Goal: Entertainment & Leisure: Browse casually

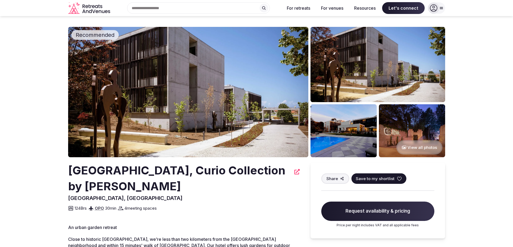
click at [427, 145] on button "View all photos" at bounding box center [419, 147] width 46 height 14
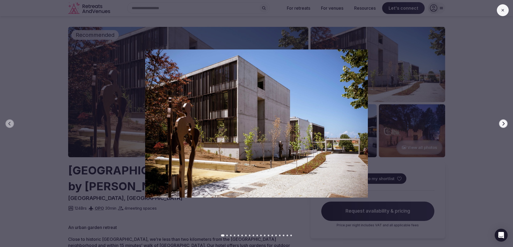
click at [501, 122] on icon "button" at bounding box center [503, 124] width 4 height 4
click at [503, 125] on icon "button" at bounding box center [503, 124] width 2 height 4
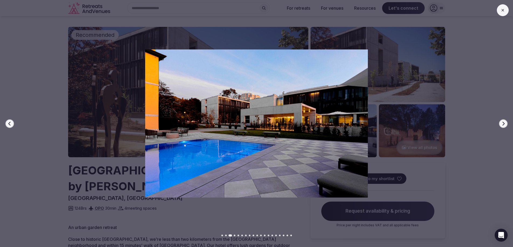
click at [503, 125] on icon "button" at bounding box center [503, 124] width 2 height 4
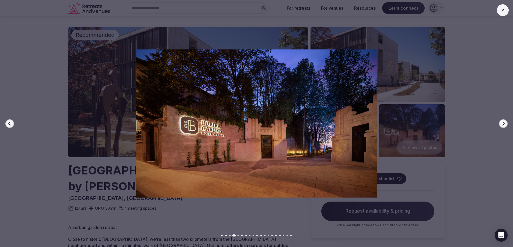
click at [503, 125] on icon "button" at bounding box center [503, 124] width 2 height 4
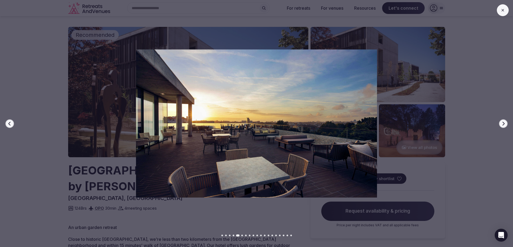
click at [503, 125] on icon "button" at bounding box center [503, 124] width 2 height 4
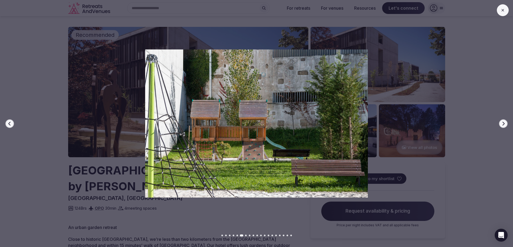
click at [503, 125] on icon "button" at bounding box center [503, 124] width 2 height 4
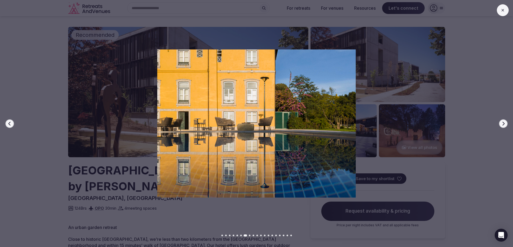
click at [503, 125] on icon "button" at bounding box center [503, 124] width 2 height 4
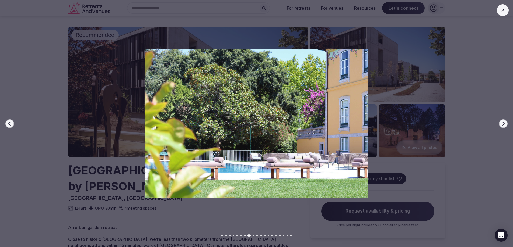
click at [503, 125] on icon "button" at bounding box center [503, 124] width 2 height 4
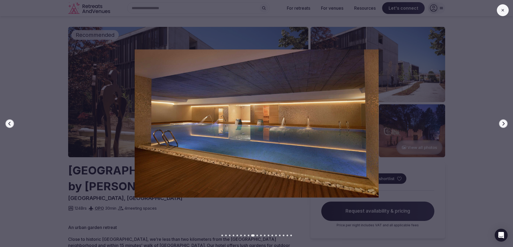
click at [503, 125] on icon "button" at bounding box center [503, 124] width 2 height 4
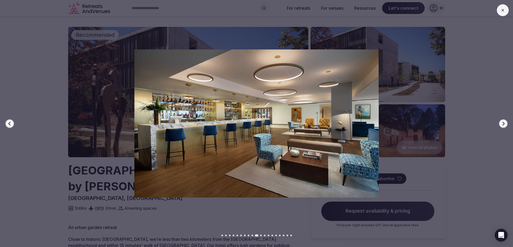
click at [503, 125] on icon "button" at bounding box center [503, 124] width 2 height 4
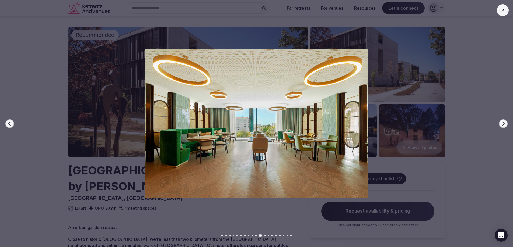
click at [503, 125] on icon "button" at bounding box center [503, 124] width 2 height 4
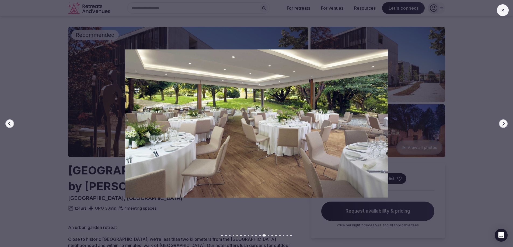
click at [503, 125] on icon "button" at bounding box center [503, 124] width 2 height 4
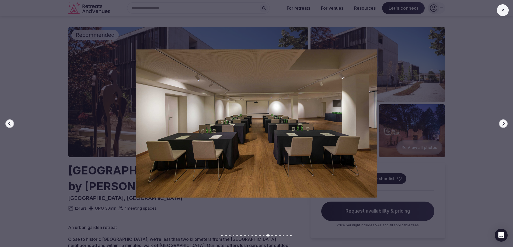
click at [503, 125] on icon "button" at bounding box center [503, 124] width 2 height 4
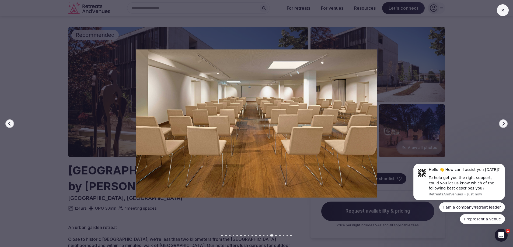
click at [503, 125] on icon "button" at bounding box center [503, 124] width 2 height 4
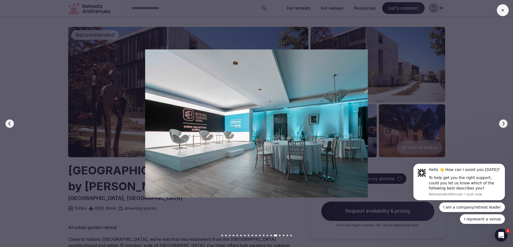
click at [503, 125] on icon "button" at bounding box center [503, 124] width 2 height 4
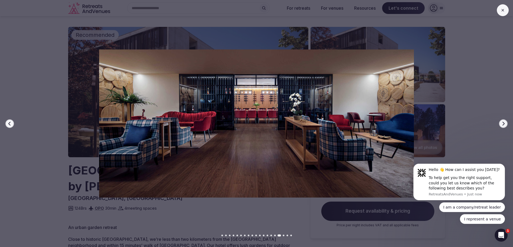
click at [503, 125] on icon "button" at bounding box center [503, 124] width 2 height 4
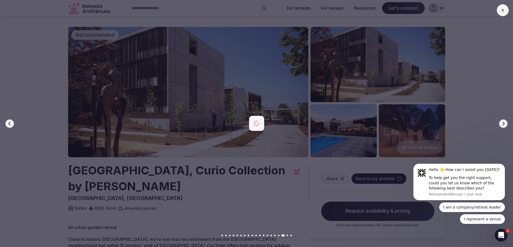
click at [503, 125] on icon "button" at bounding box center [503, 124] width 2 height 4
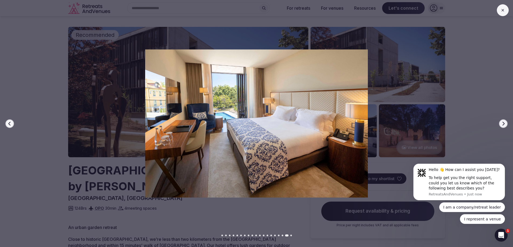
click at [503, 125] on icon "button" at bounding box center [503, 124] width 2 height 4
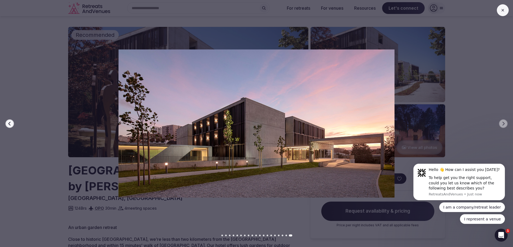
click at [503, 13] on button at bounding box center [503, 10] width 12 height 12
